Goal: Use online tool/utility: Utilize a website feature to perform a specific function

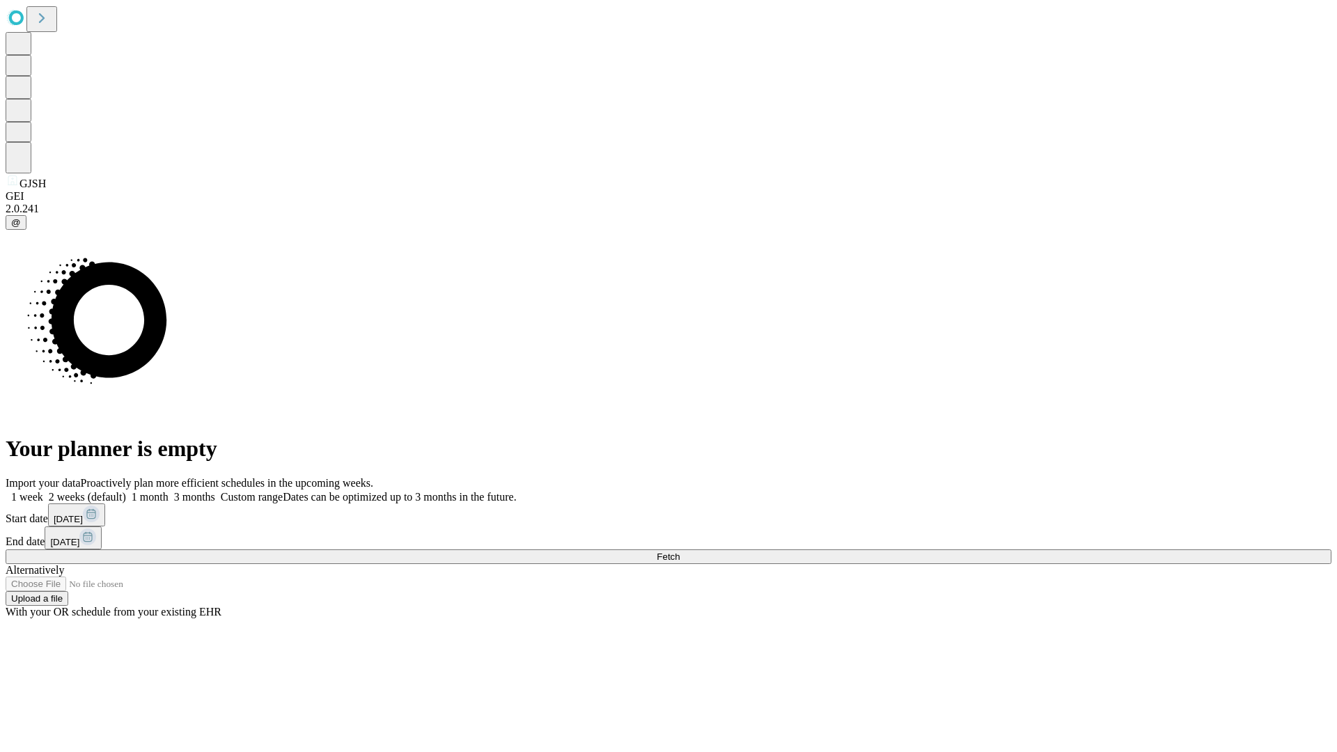
click at [679, 551] on span "Fetch" at bounding box center [667, 556] width 23 height 10
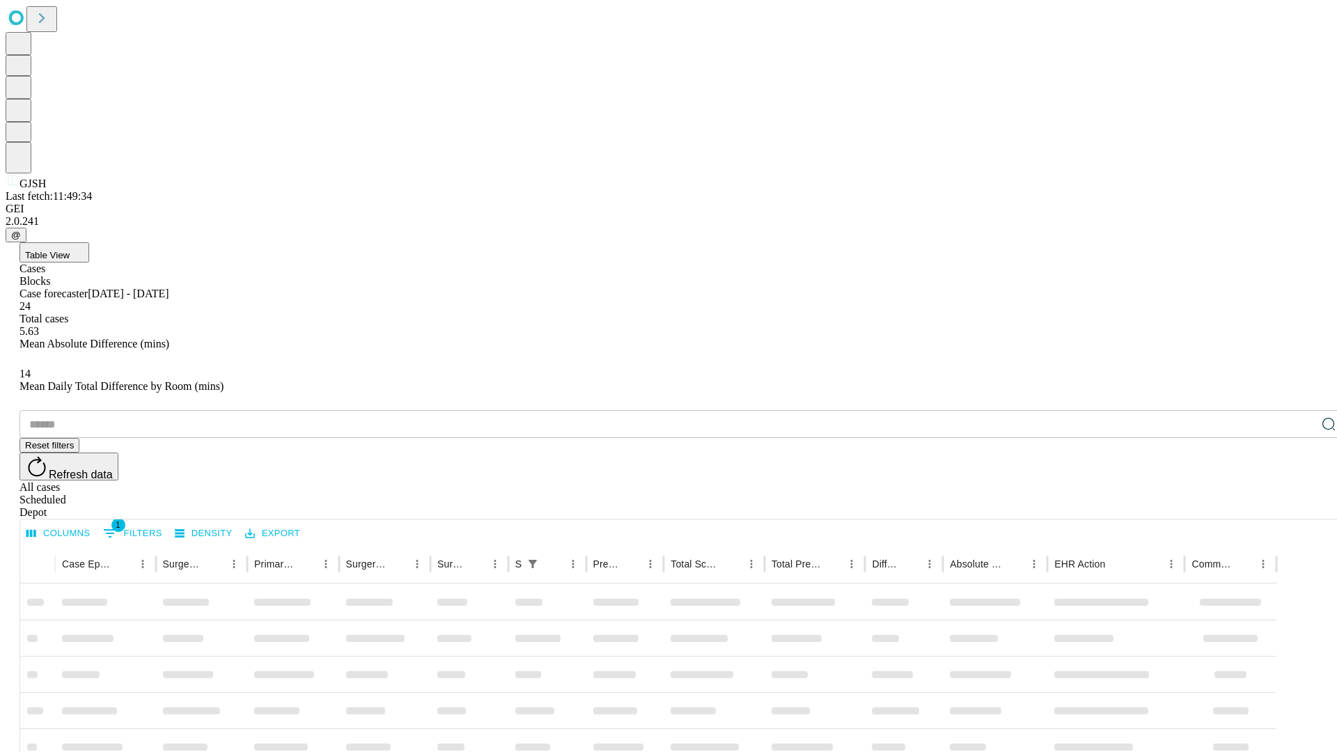
click at [70, 250] on span "Table View" at bounding box center [47, 255] width 45 height 10
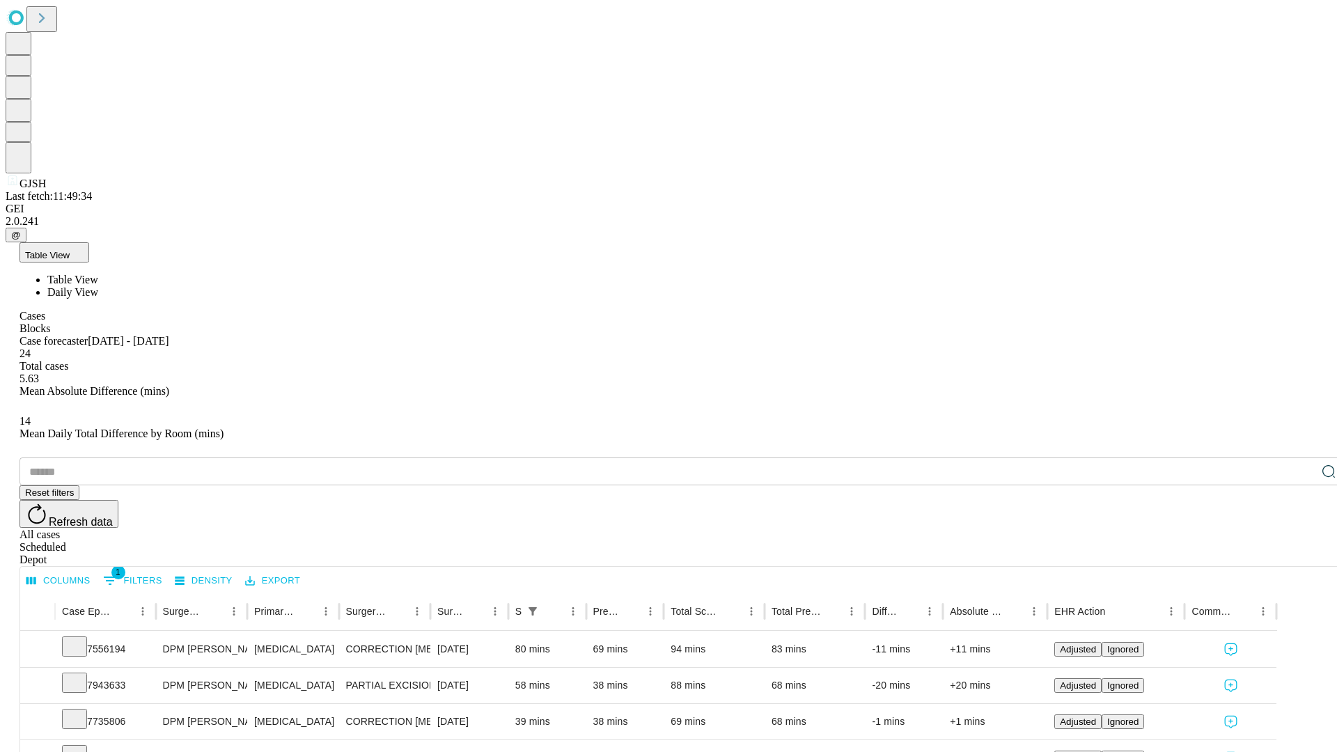
click at [98, 286] on span "Daily View" at bounding box center [72, 292] width 51 height 12
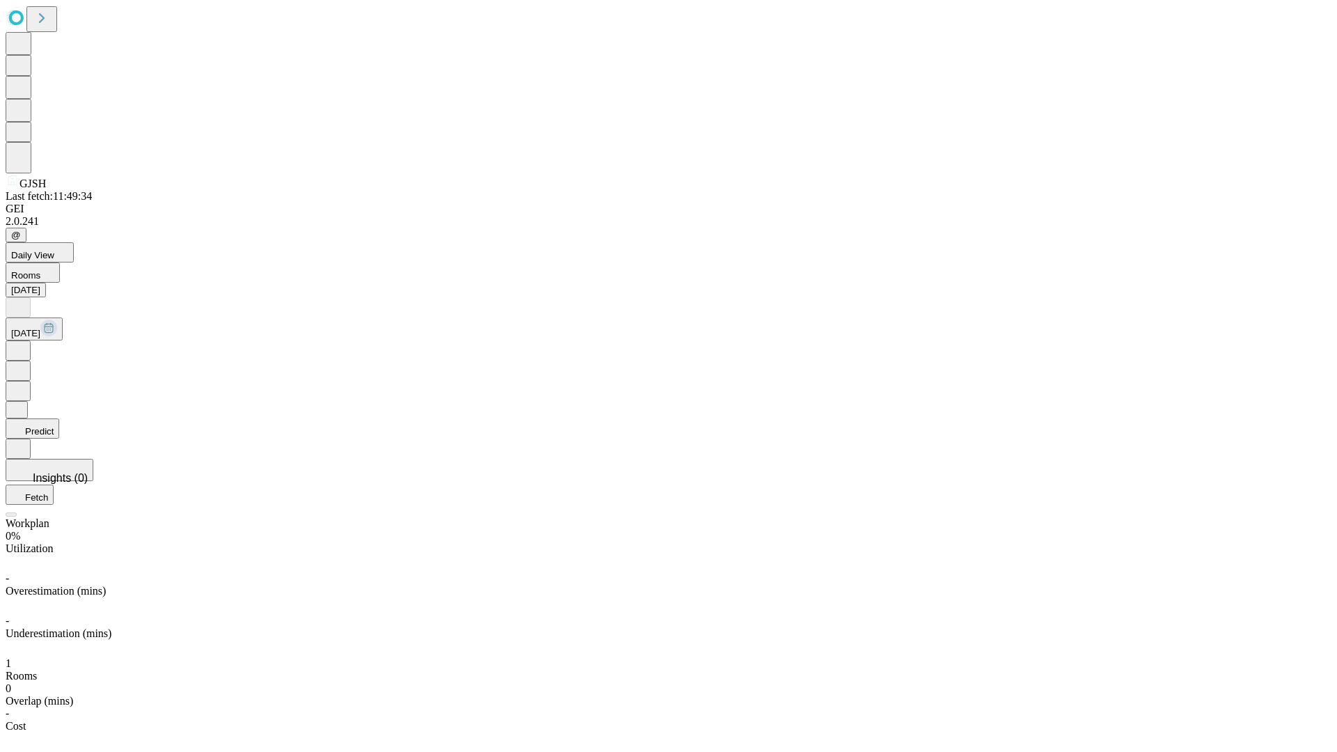
click at [59, 418] on button "Predict" at bounding box center [33, 428] width 54 height 20
